Goal: Transaction & Acquisition: Book appointment/travel/reservation

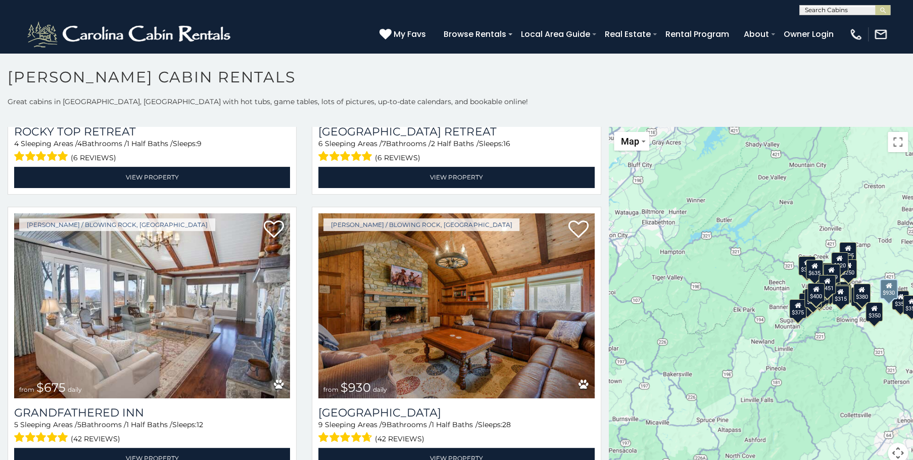
scroll to position [782, 0]
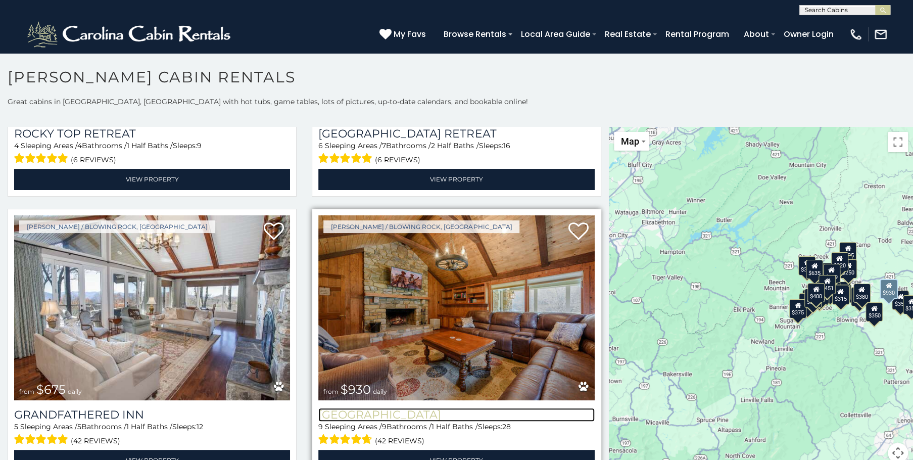
click at [425, 408] on h3 "[GEOGRAPHIC_DATA]" at bounding box center [456, 415] width 276 height 14
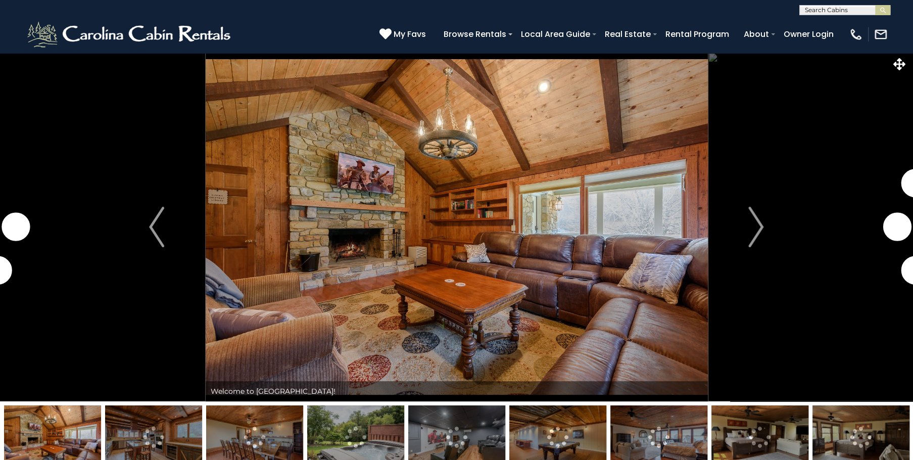
click at [758, 227] on img "Next" at bounding box center [755, 227] width 15 height 40
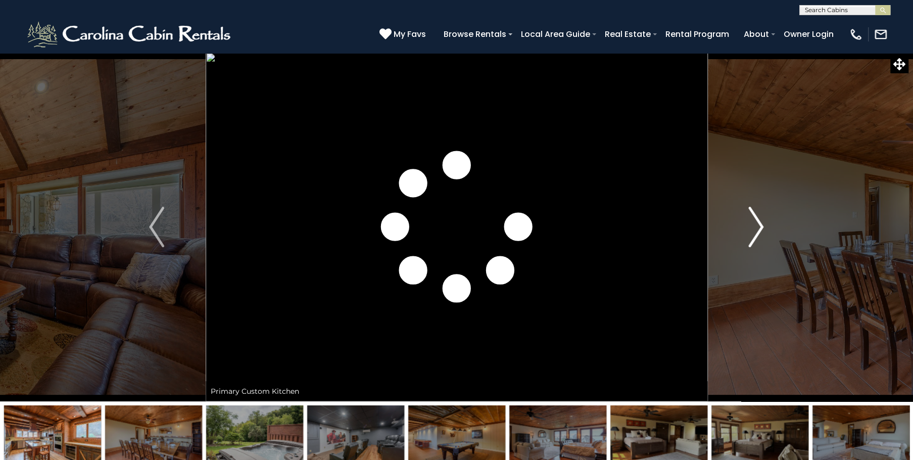
click at [758, 227] on img "Next" at bounding box center [755, 227] width 15 height 40
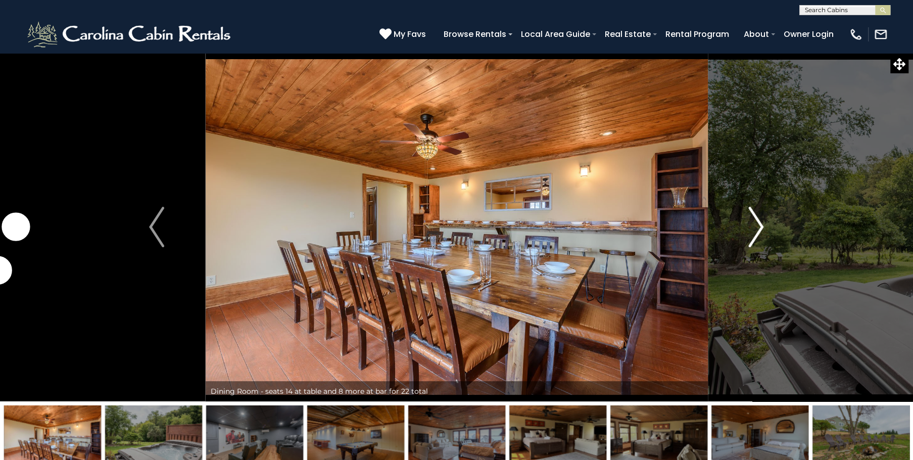
click at [758, 227] on img "Next" at bounding box center [755, 227] width 15 height 40
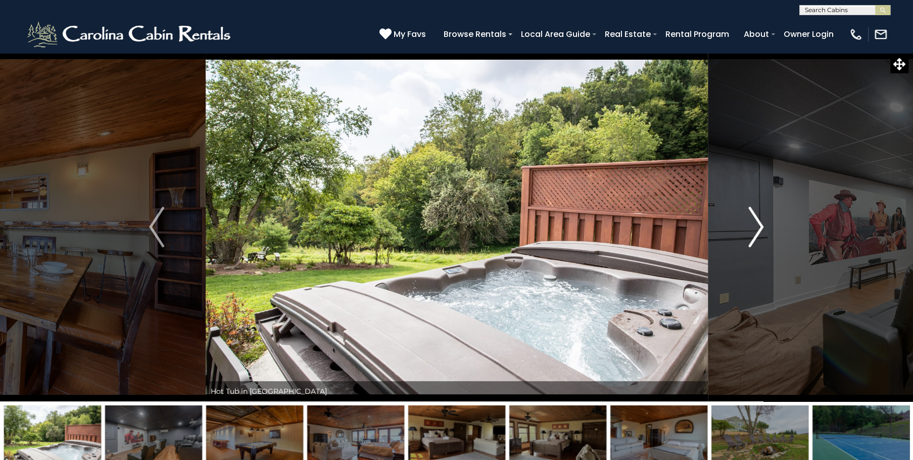
click at [758, 227] on img "Next" at bounding box center [755, 227] width 15 height 40
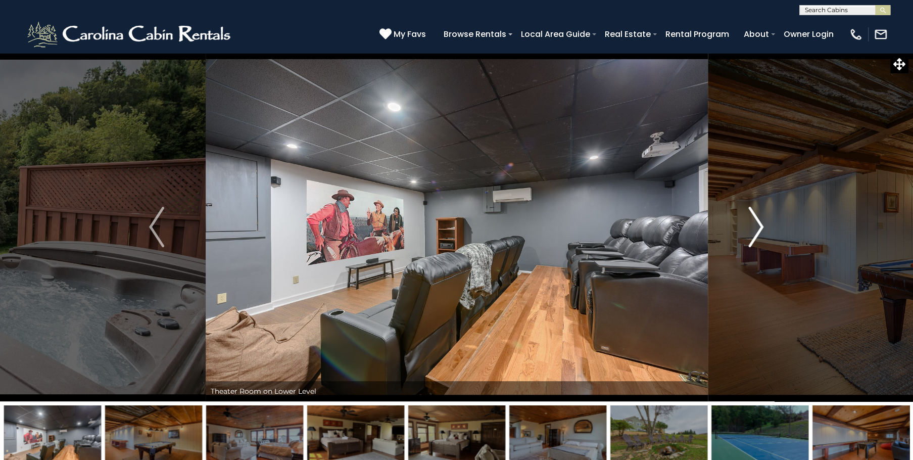
click at [758, 227] on img "Next" at bounding box center [755, 227] width 15 height 40
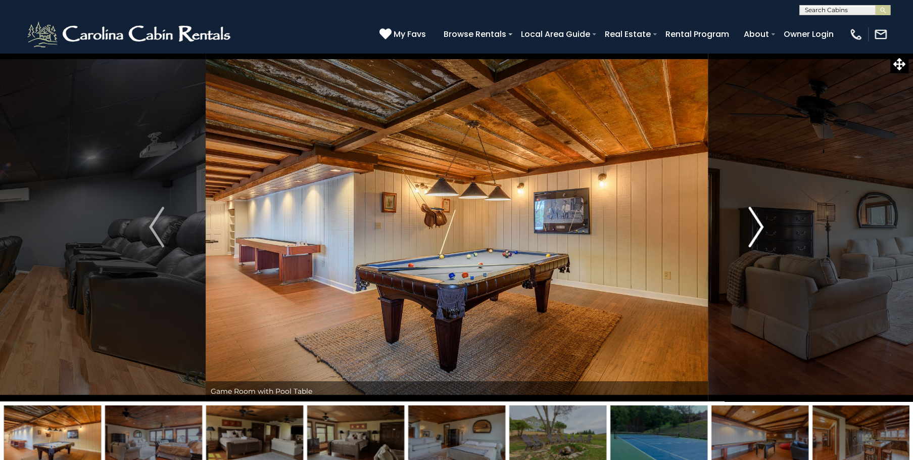
click at [758, 227] on img "Next" at bounding box center [755, 227] width 15 height 40
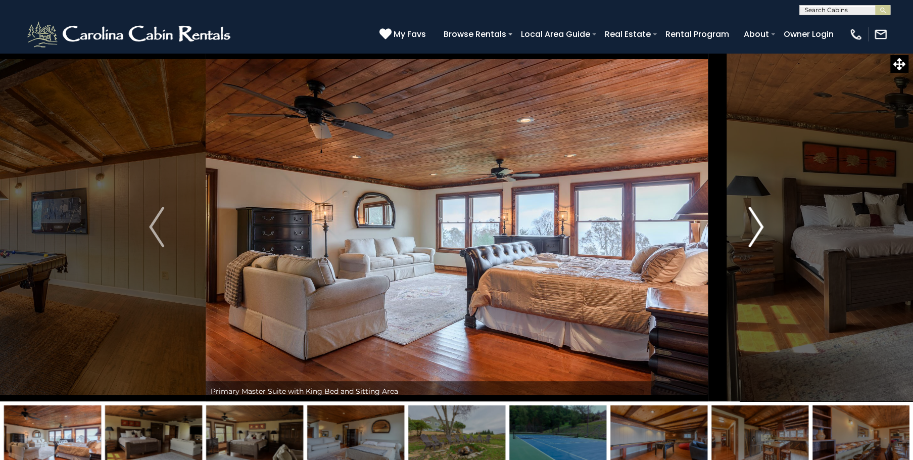
click at [758, 227] on img "Next" at bounding box center [755, 227] width 15 height 40
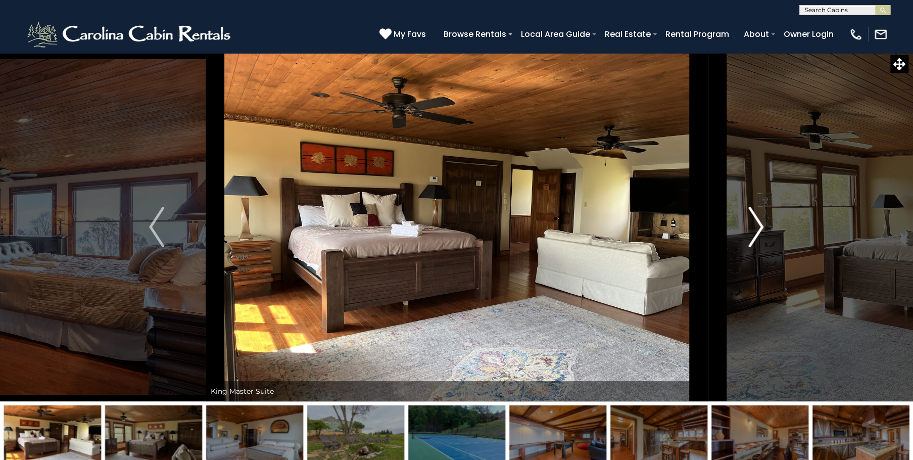
click at [758, 227] on img "Next" at bounding box center [755, 227] width 15 height 40
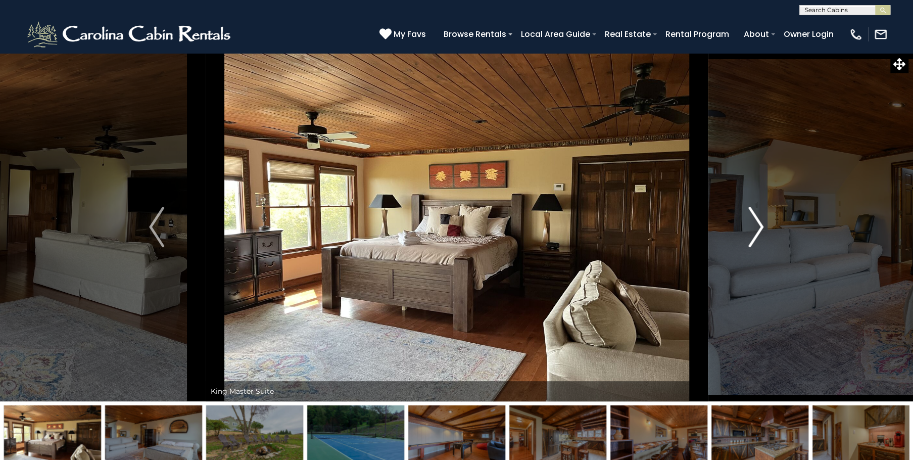
click at [758, 227] on img "Next" at bounding box center [755, 227] width 15 height 40
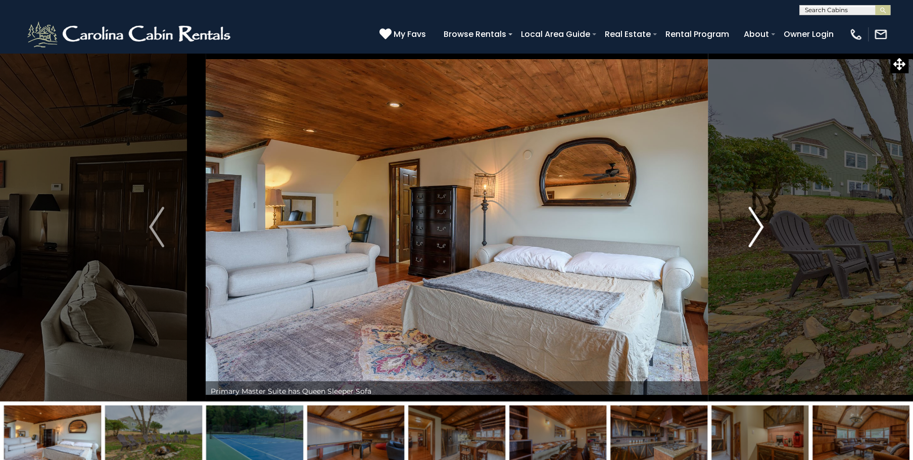
click at [758, 227] on img "Next" at bounding box center [755, 227] width 15 height 40
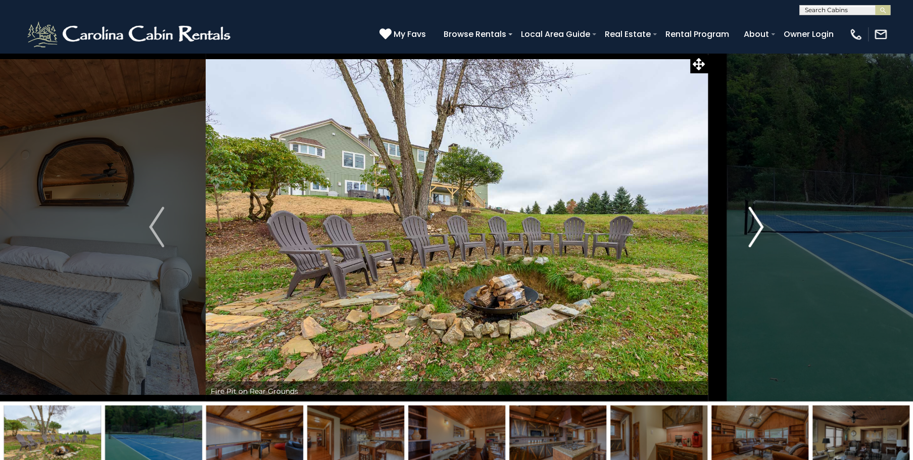
click at [758, 227] on img "Next" at bounding box center [755, 227] width 15 height 40
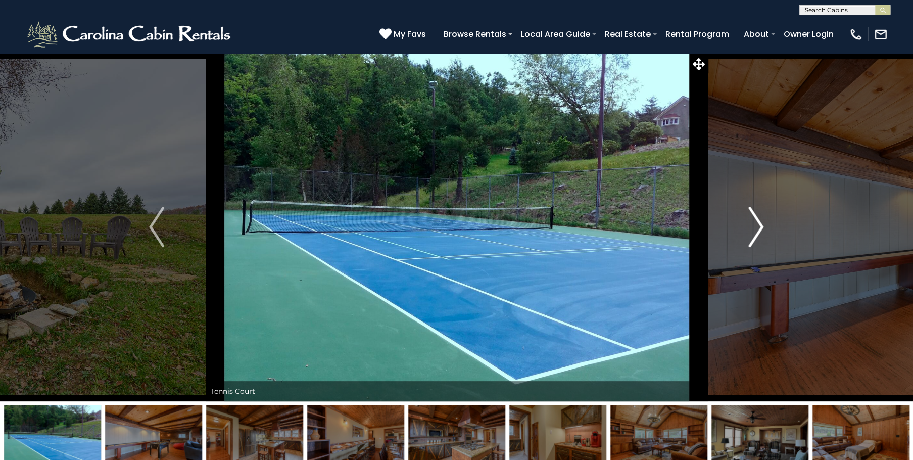
click at [760, 225] on img "Next" at bounding box center [755, 227] width 15 height 40
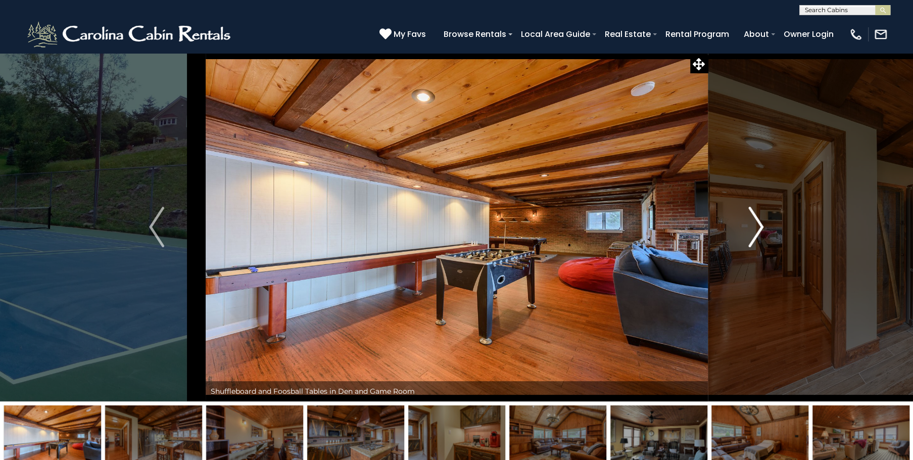
click at [760, 225] on img "Next" at bounding box center [755, 227] width 15 height 40
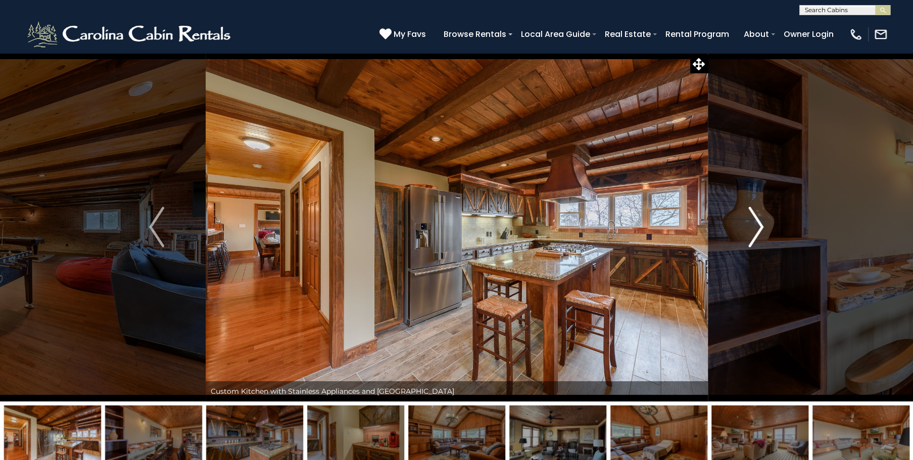
click at [760, 225] on img "Next" at bounding box center [755, 227] width 15 height 40
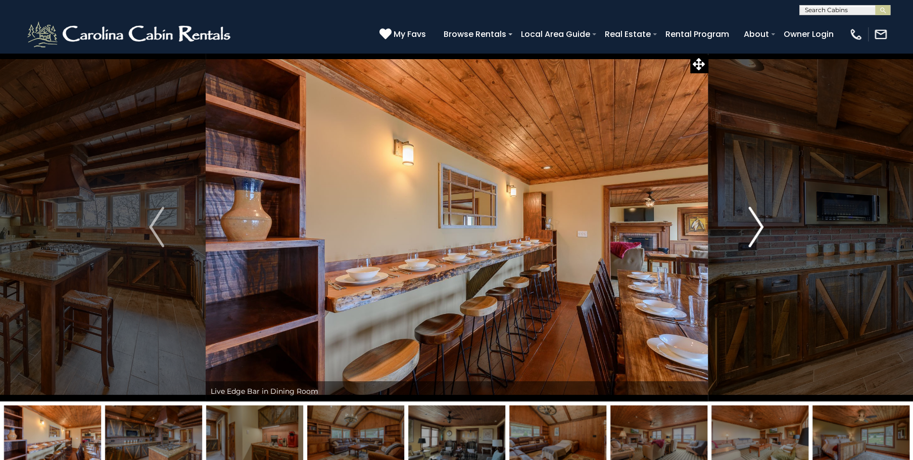
click at [760, 225] on img "Next" at bounding box center [755, 227] width 15 height 40
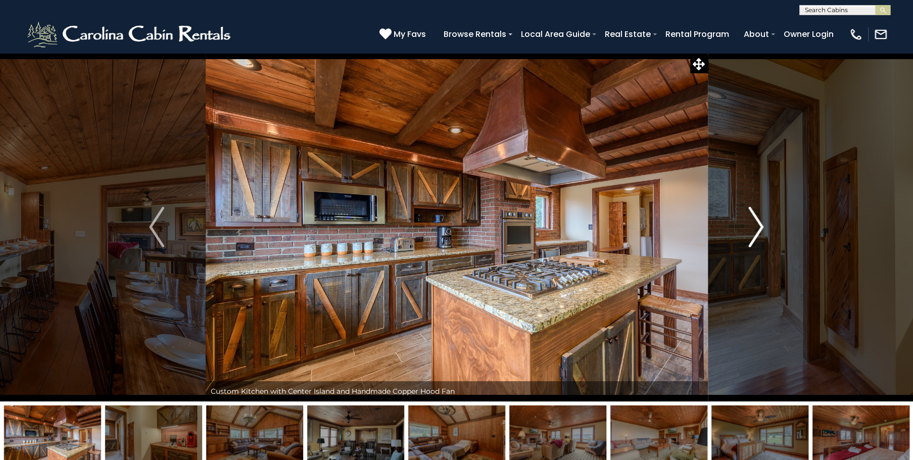
click at [760, 225] on img "Next" at bounding box center [755, 227] width 15 height 40
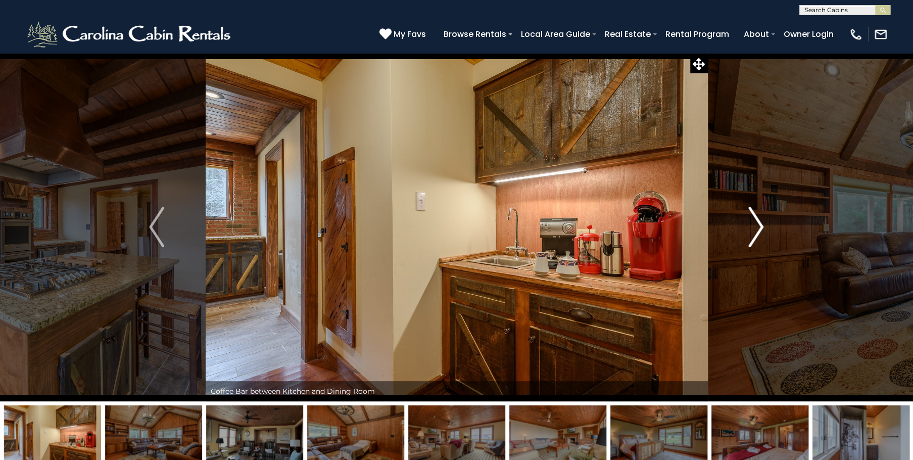
click at [759, 226] on img "Next" at bounding box center [755, 227] width 15 height 40
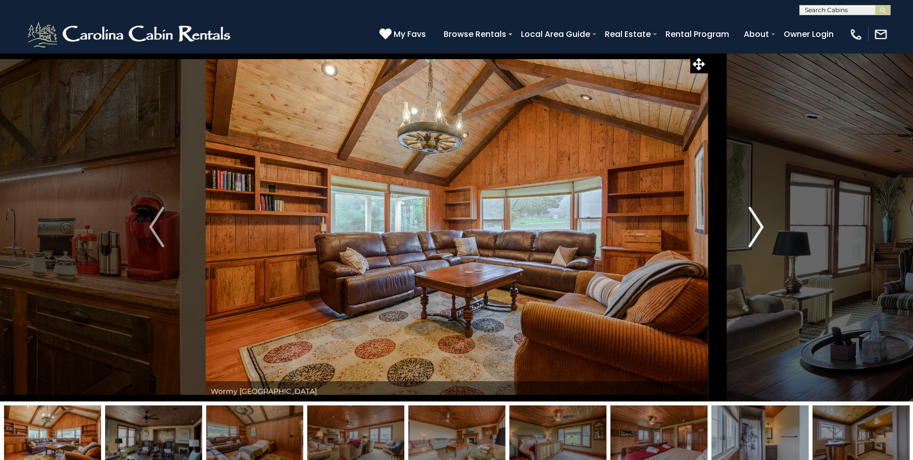
click at [759, 226] on img "Next" at bounding box center [755, 227] width 15 height 40
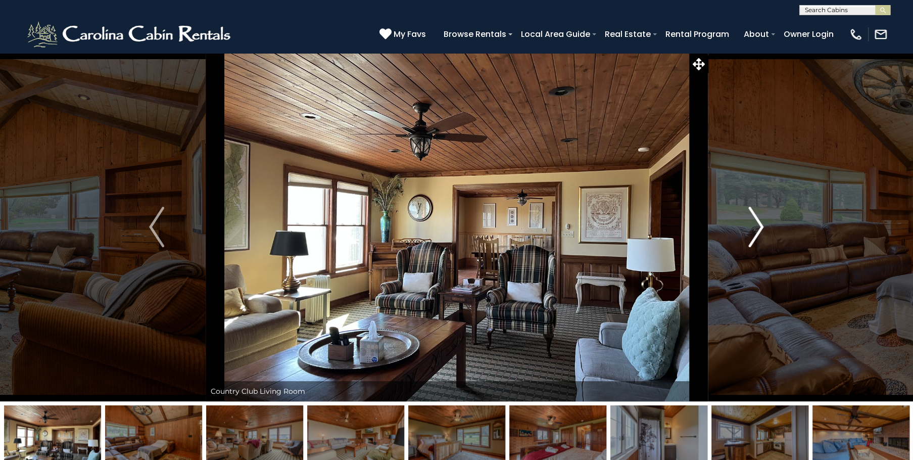
click at [759, 226] on img "Next" at bounding box center [755, 227] width 15 height 40
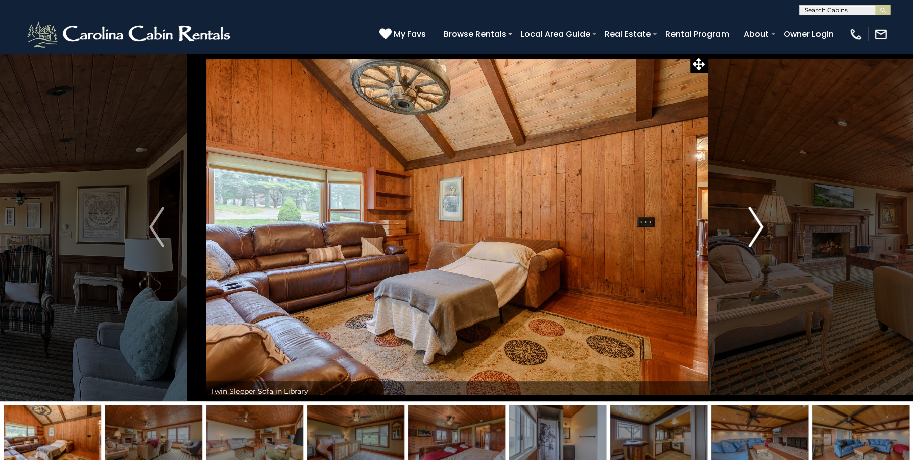
click at [759, 226] on img "Next" at bounding box center [755, 227] width 15 height 40
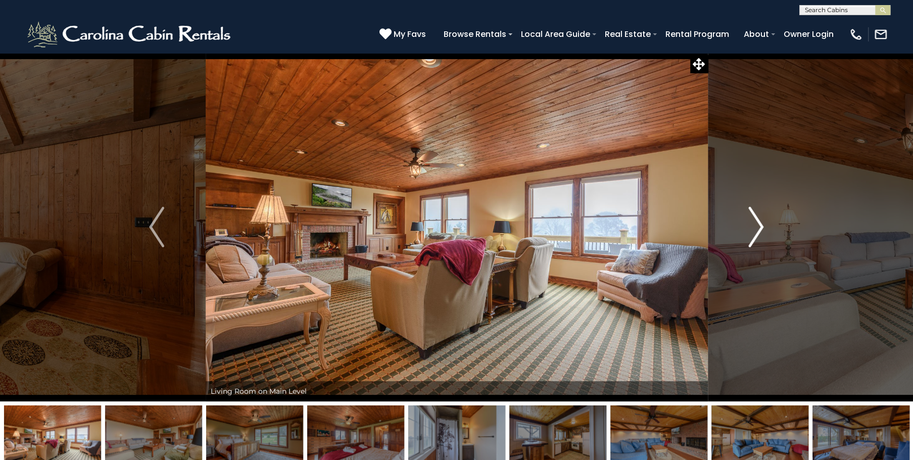
click at [759, 226] on img "Next" at bounding box center [755, 227] width 15 height 40
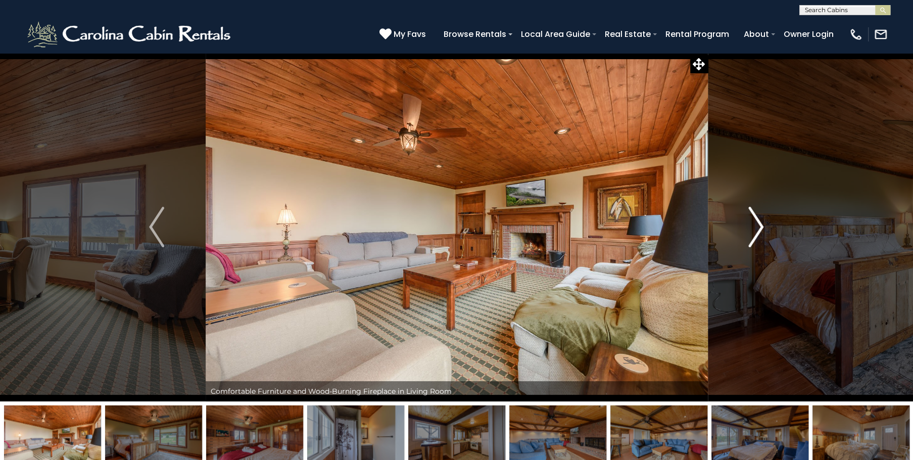
click at [759, 226] on img "Next" at bounding box center [755, 227] width 15 height 40
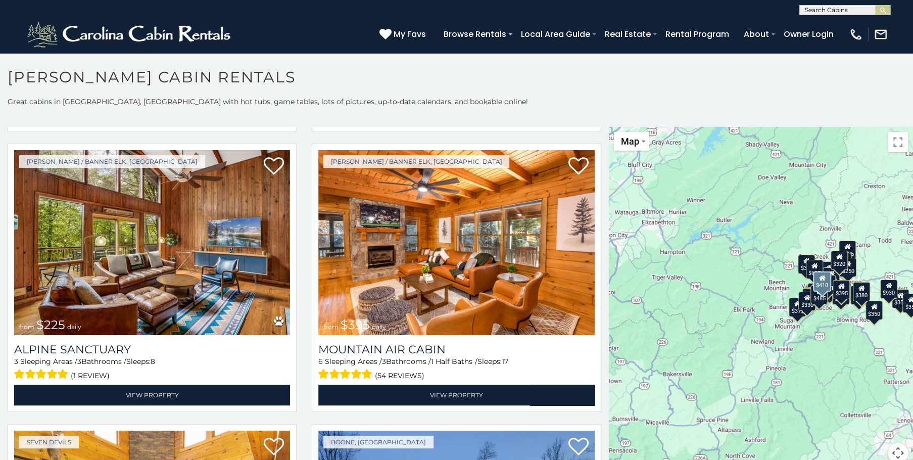
scroll to position [3651, 0]
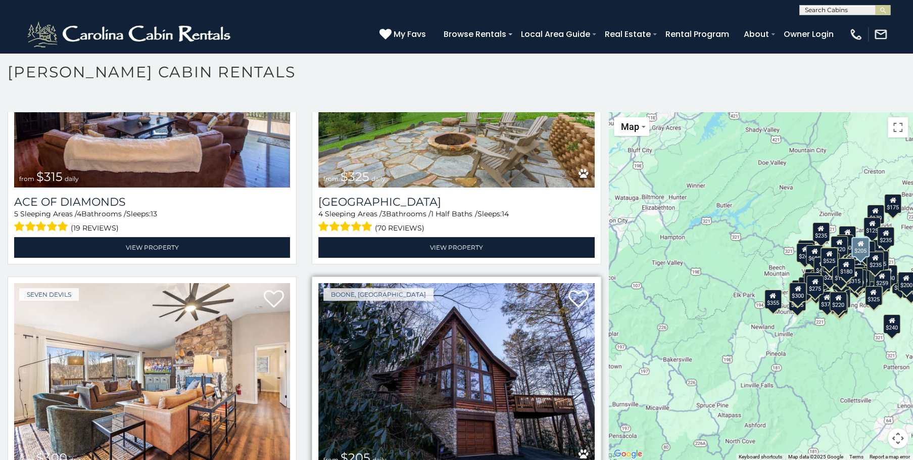
scroll to position [8041, 0]
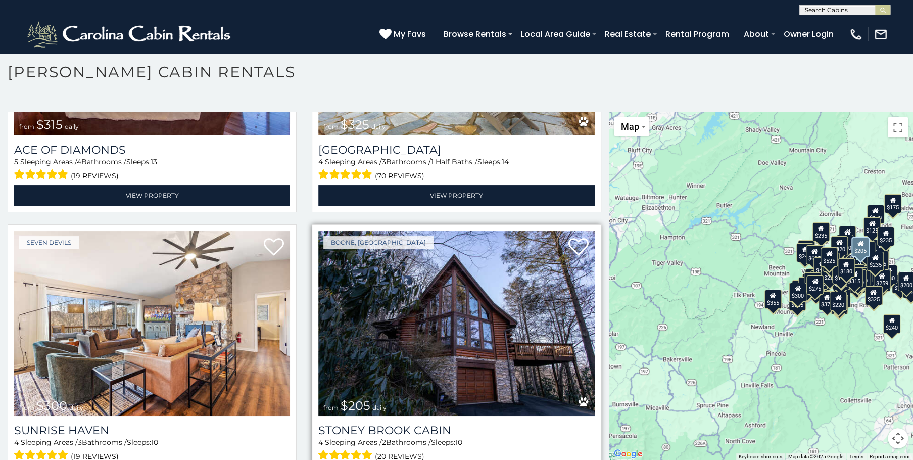
click at [474, 275] on img at bounding box center [456, 323] width 276 height 185
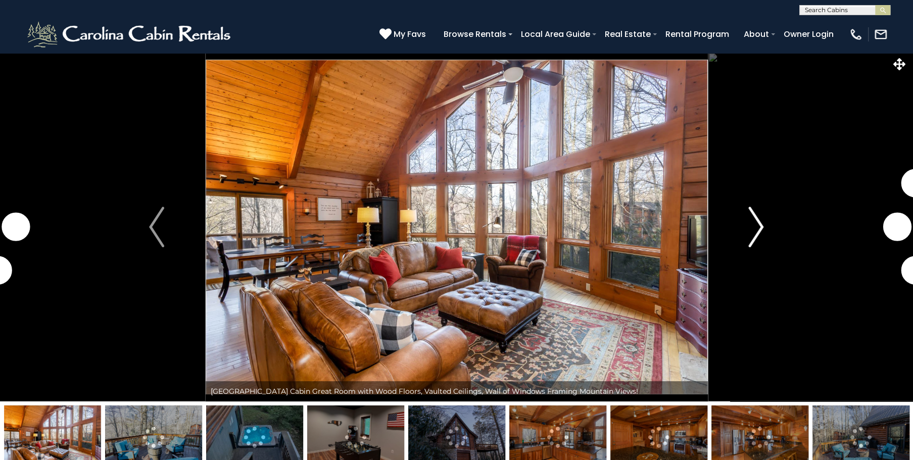
click at [757, 231] on img "Next" at bounding box center [755, 227] width 15 height 40
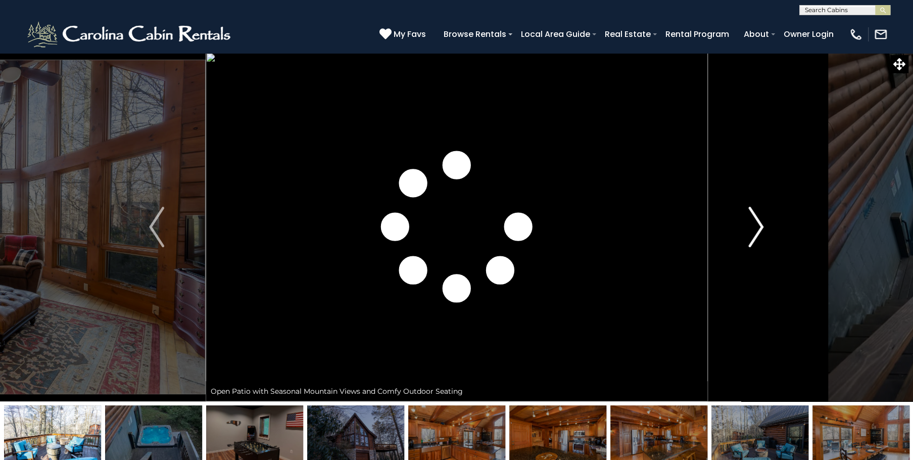
click at [757, 231] on img "Next" at bounding box center [755, 227] width 15 height 40
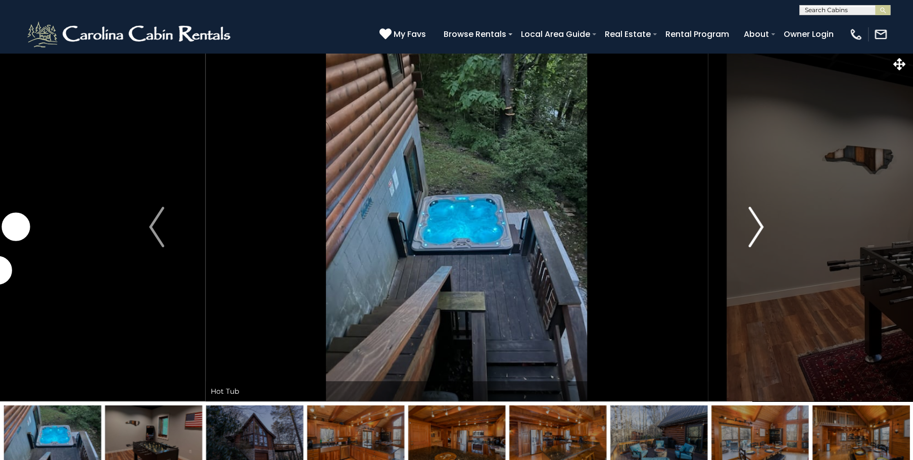
click at [757, 231] on img "Next" at bounding box center [755, 227] width 15 height 40
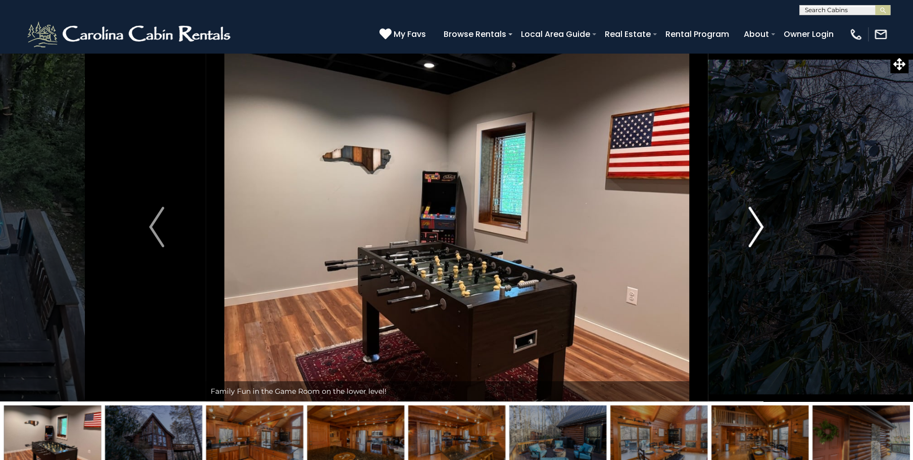
click at [756, 231] on img "Next" at bounding box center [755, 227] width 15 height 40
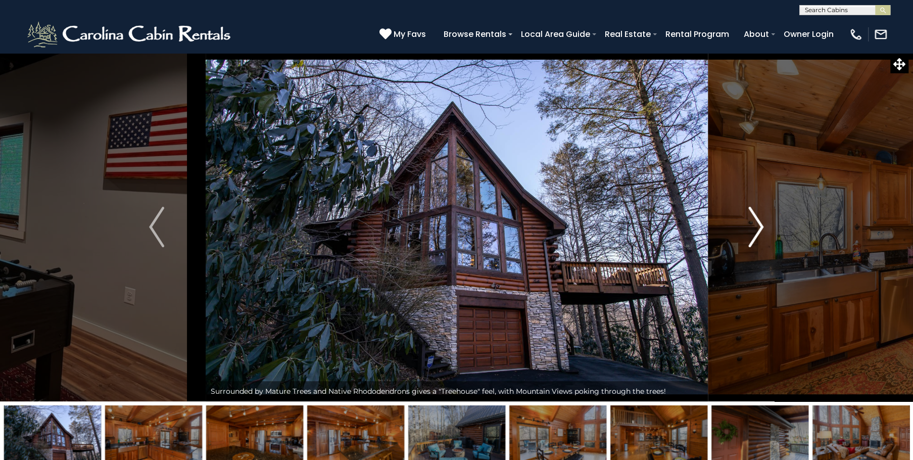
click at [756, 231] on img "Next" at bounding box center [755, 227] width 15 height 40
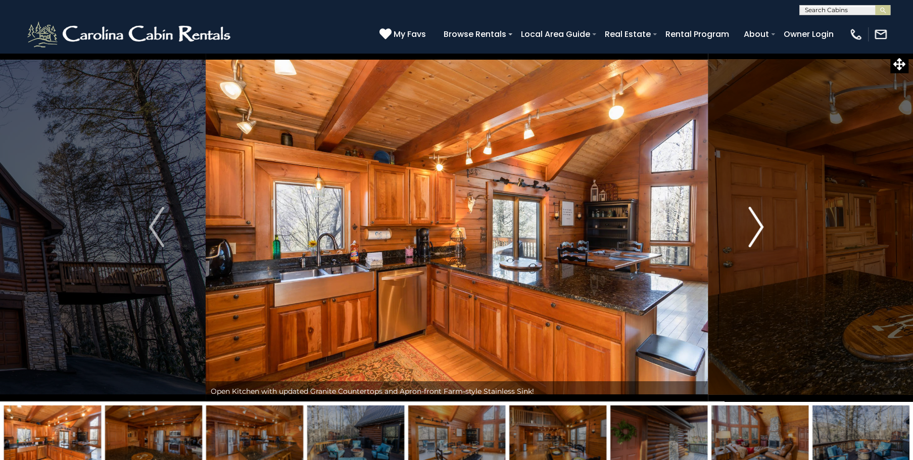
click at [754, 231] on img "Next" at bounding box center [755, 227] width 15 height 40
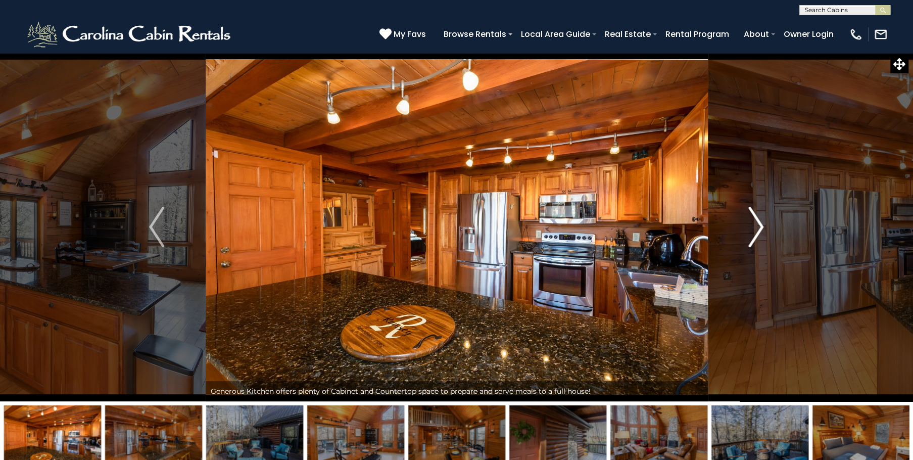
click at [754, 231] on img "Next" at bounding box center [755, 227] width 15 height 40
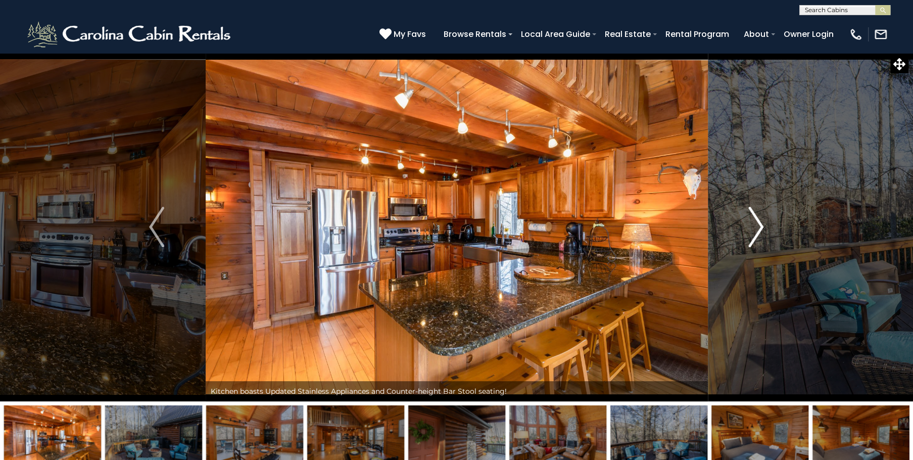
click at [754, 231] on img "Next" at bounding box center [755, 227] width 15 height 40
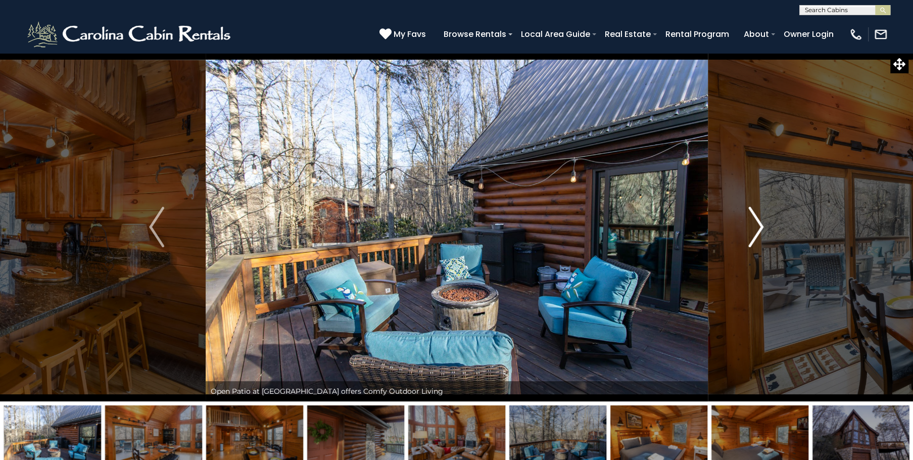
click at [756, 229] on img "Next" at bounding box center [755, 227] width 15 height 40
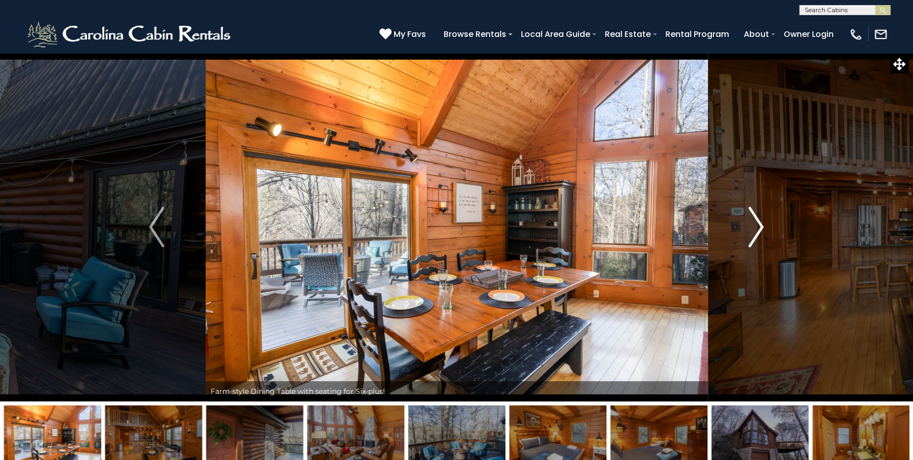
click at [755, 230] on img "Next" at bounding box center [755, 227] width 15 height 40
